Goal: Task Accomplishment & Management: Complete application form

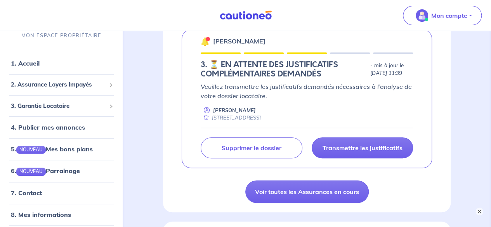
scroll to position [183, 0]
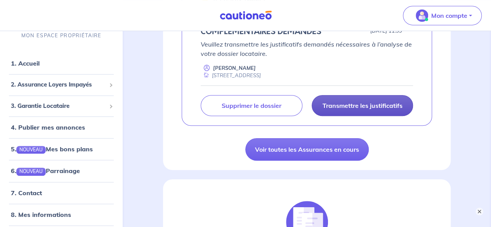
click at [378, 109] on p "Transmettre les justificatifs" at bounding box center [362, 106] width 80 height 8
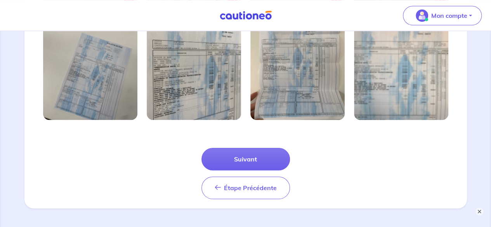
scroll to position [309, 0]
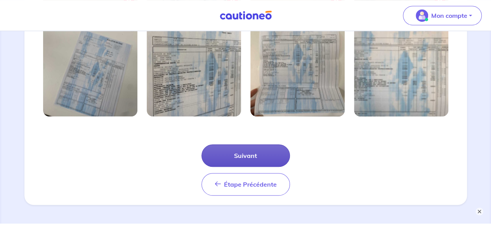
click at [254, 156] on button "Suivant" at bounding box center [245, 155] width 88 height 23
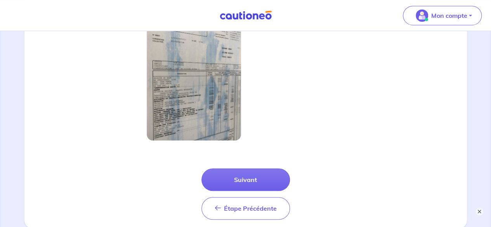
scroll to position [291, 0]
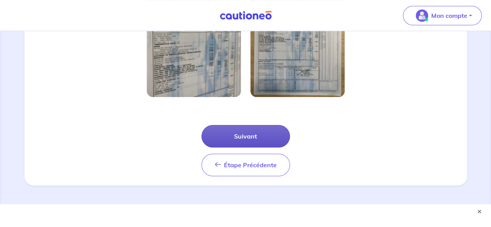
click at [265, 138] on button "Suivant" at bounding box center [245, 136] width 88 height 23
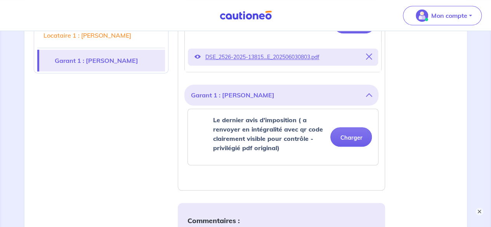
scroll to position [286, 0]
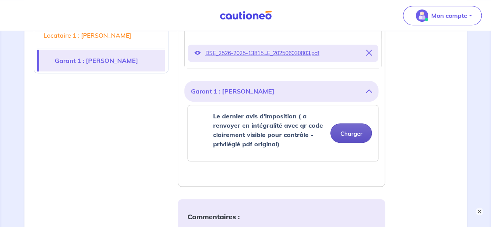
click at [357, 133] on button "Charger" at bounding box center [351, 132] width 42 height 19
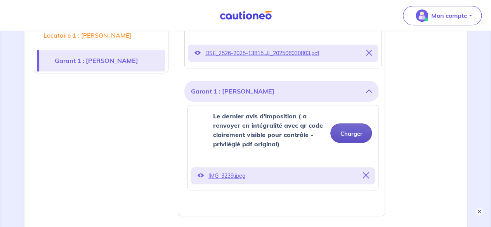
click at [357, 133] on button "Charger" at bounding box center [351, 132] width 42 height 19
click at [358, 133] on button "Charger" at bounding box center [351, 132] width 42 height 19
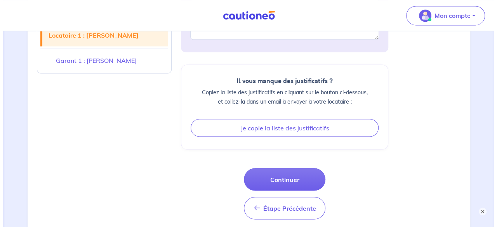
scroll to position [618, 0]
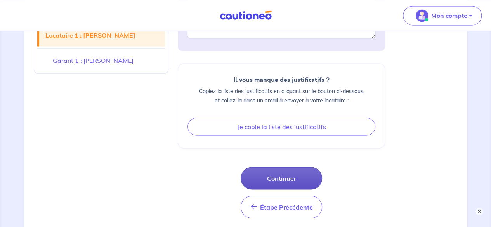
click at [296, 176] on button "Continuer" at bounding box center [281, 178] width 81 height 23
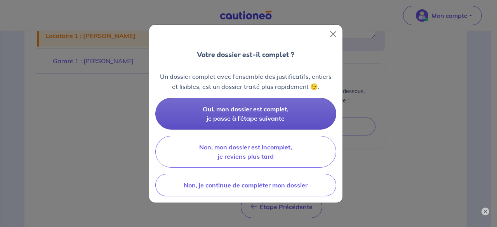
click at [291, 112] on button "Oui, mon dossier est complet, je passe à l’étape suivante" at bounding box center [245, 114] width 181 height 32
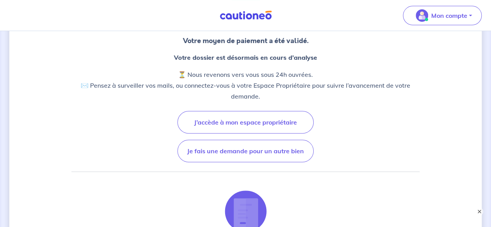
scroll to position [72, 0]
